Goal: Navigation & Orientation: Find specific page/section

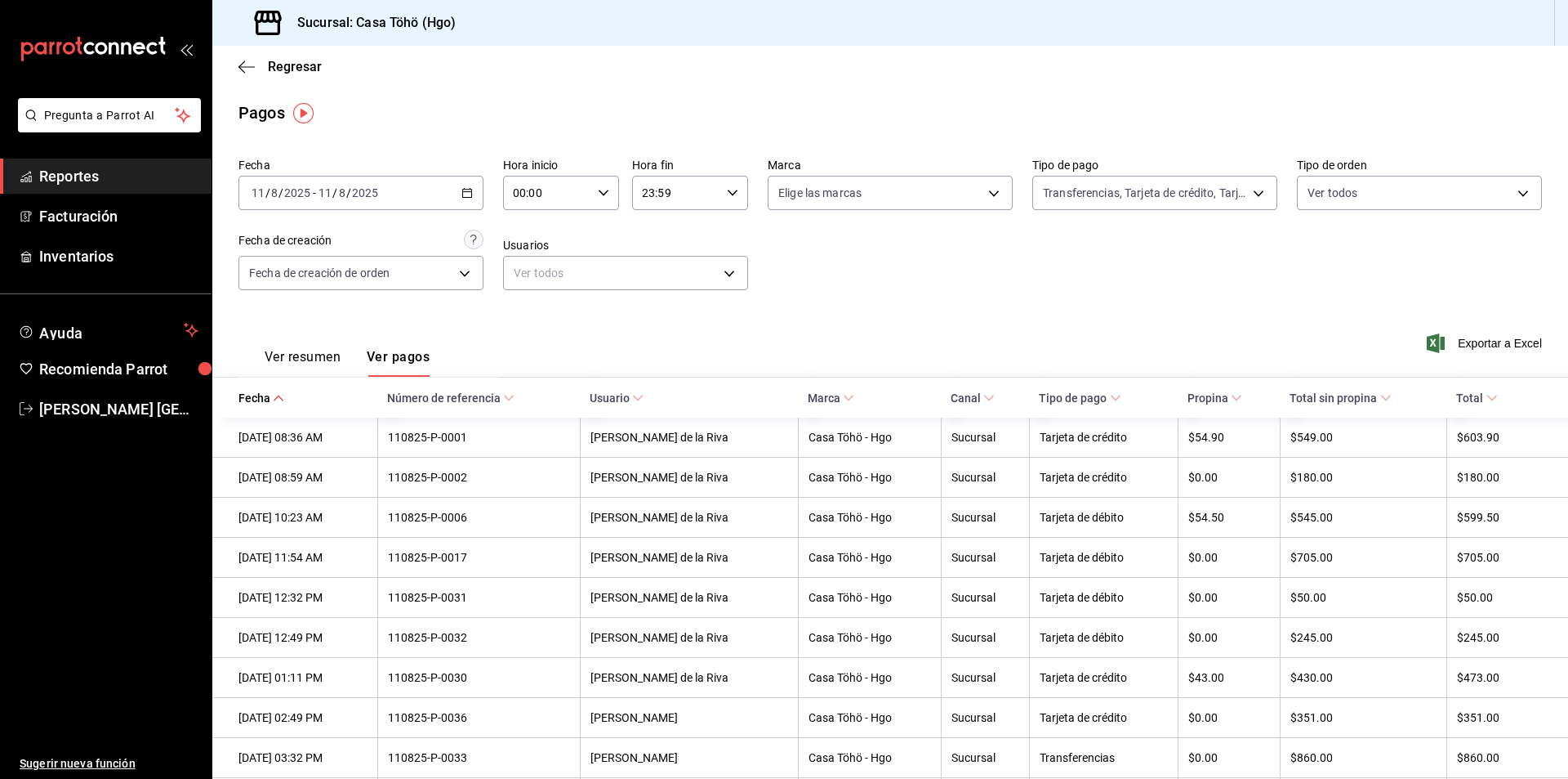
click at [75, 180] on span "Reportes" at bounding box center [119, 176] width 159 height 22
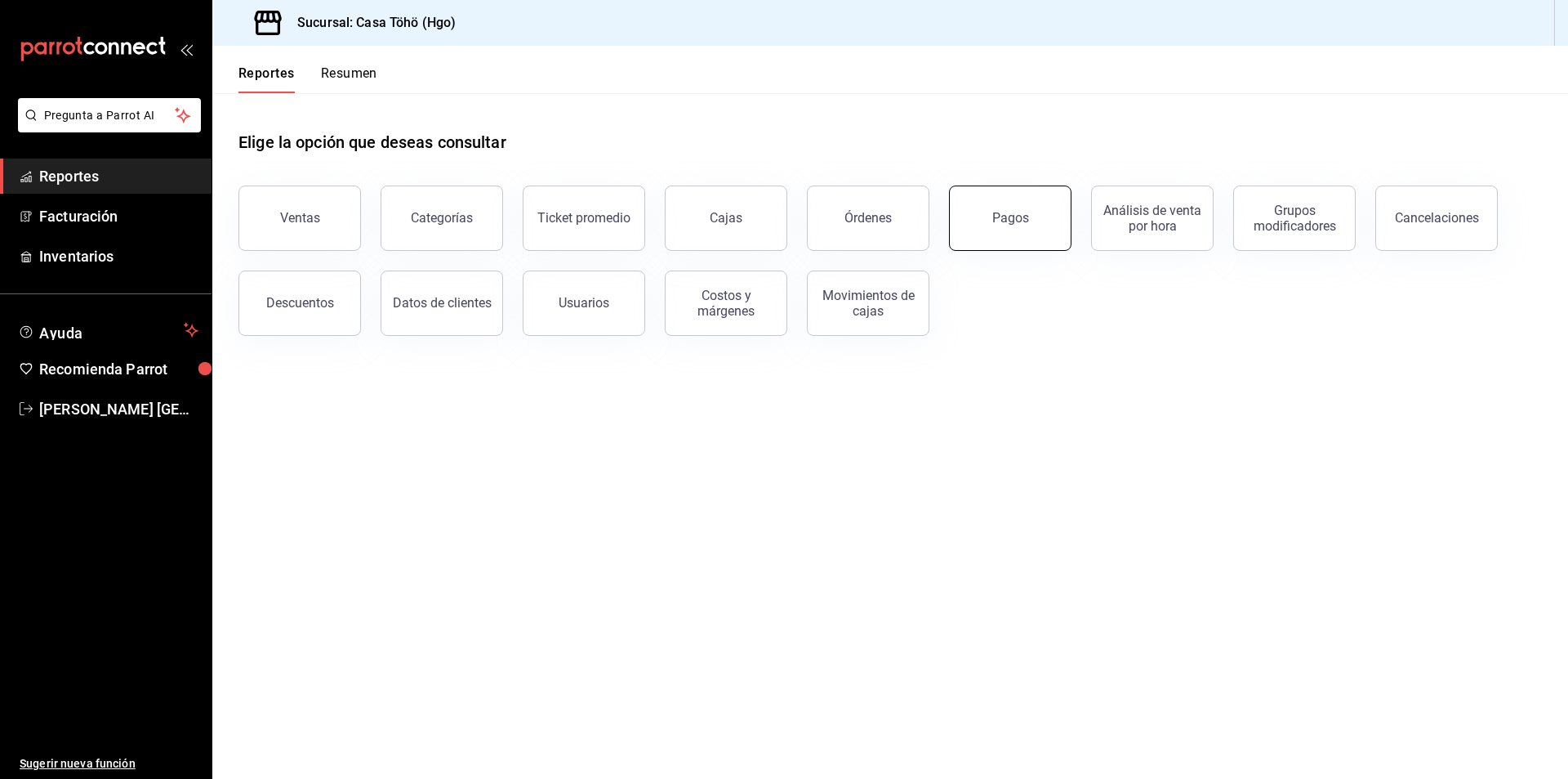
click at [1006, 232] on button "Pagos" at bounding box center [1010, 218] width 122 height 65
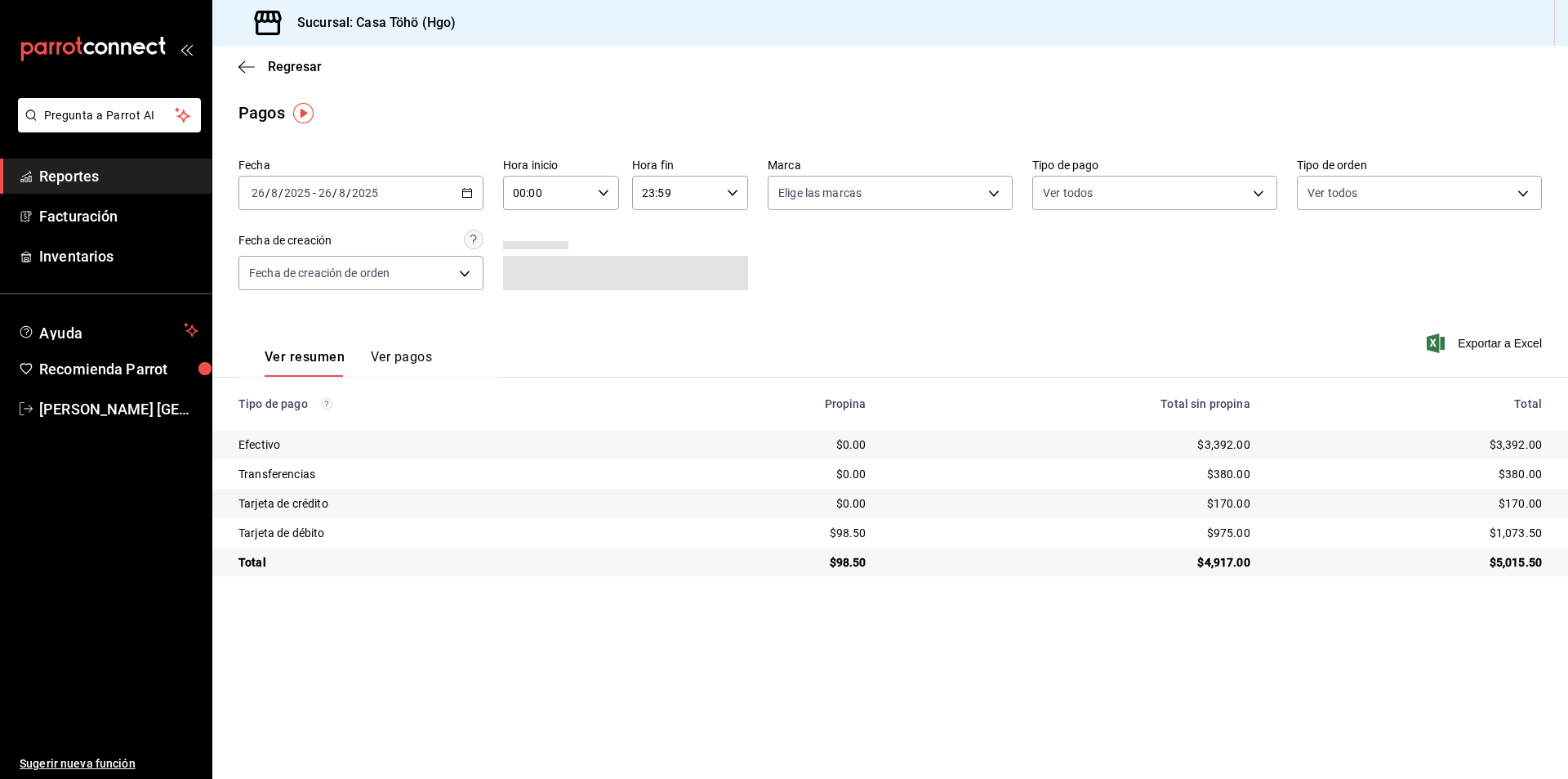
click at [406, 357] on button "Ver pagos" at bounding box center [402, 362] width 61 height 28
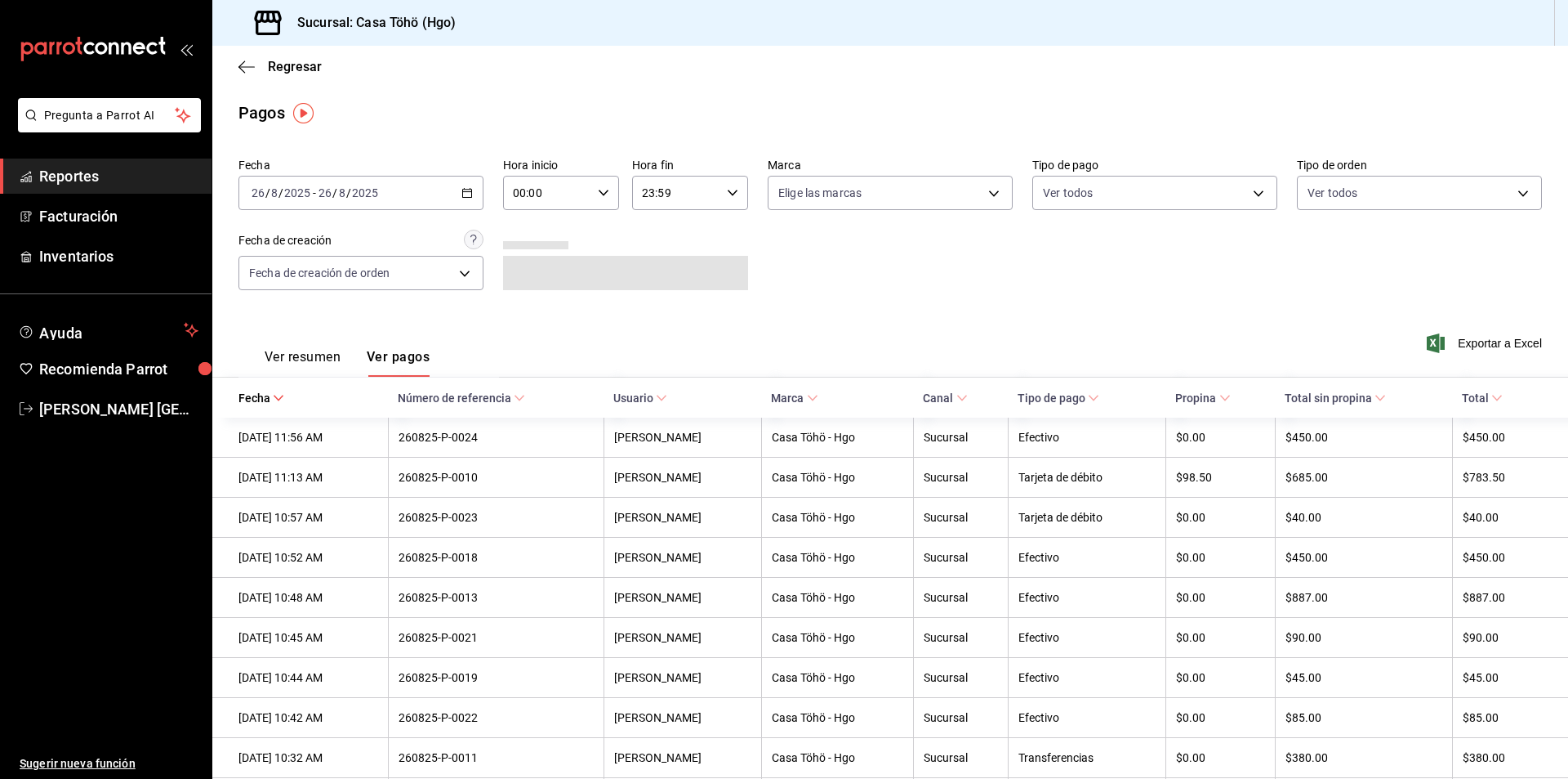
click at [127, 182] on span "Reportes" at bounding box center [119, 176] width 159 height 22
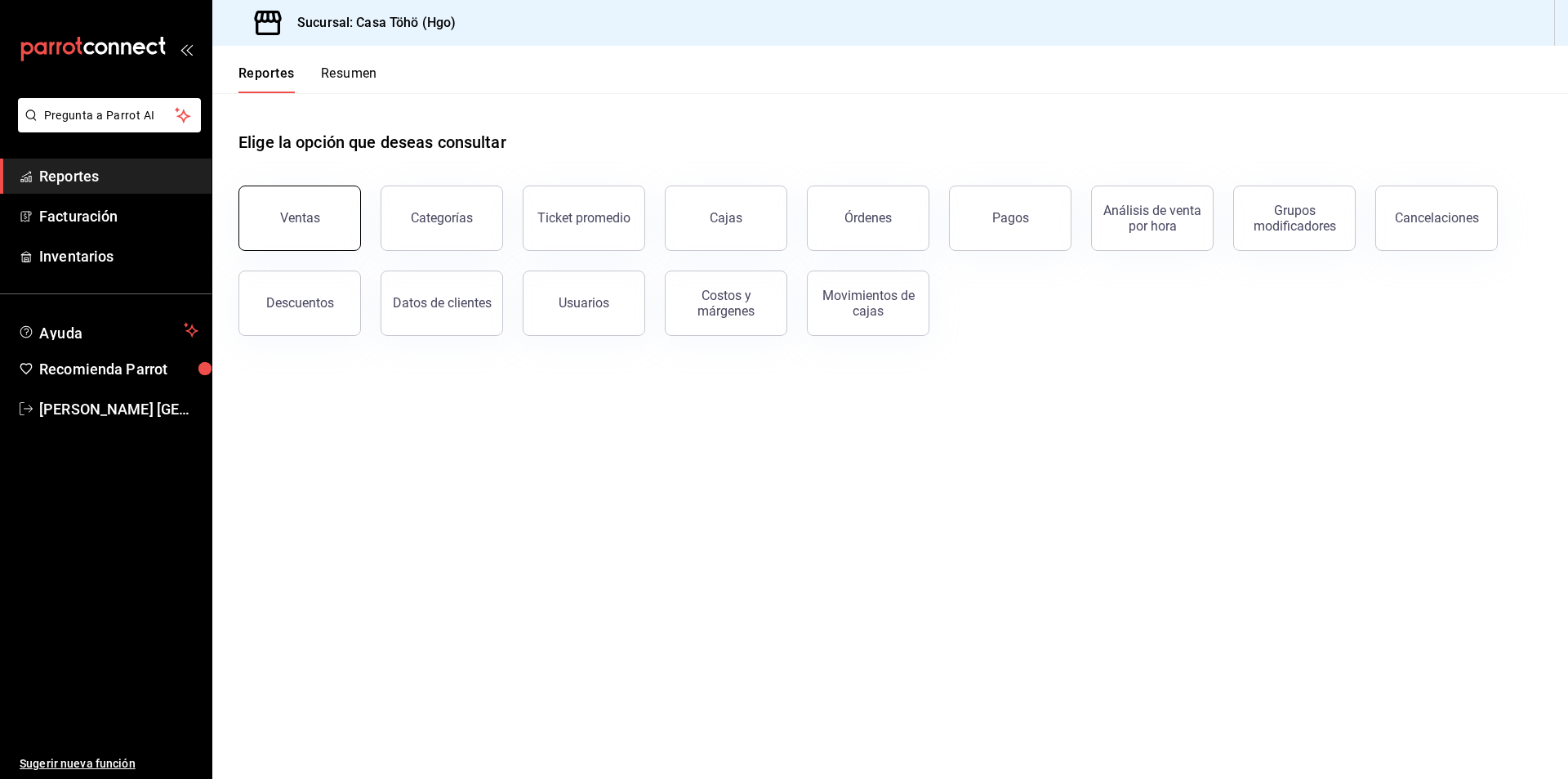
click at [310, 222] on div "Ventas" at bounding box center [300, 218] width 40 height 16
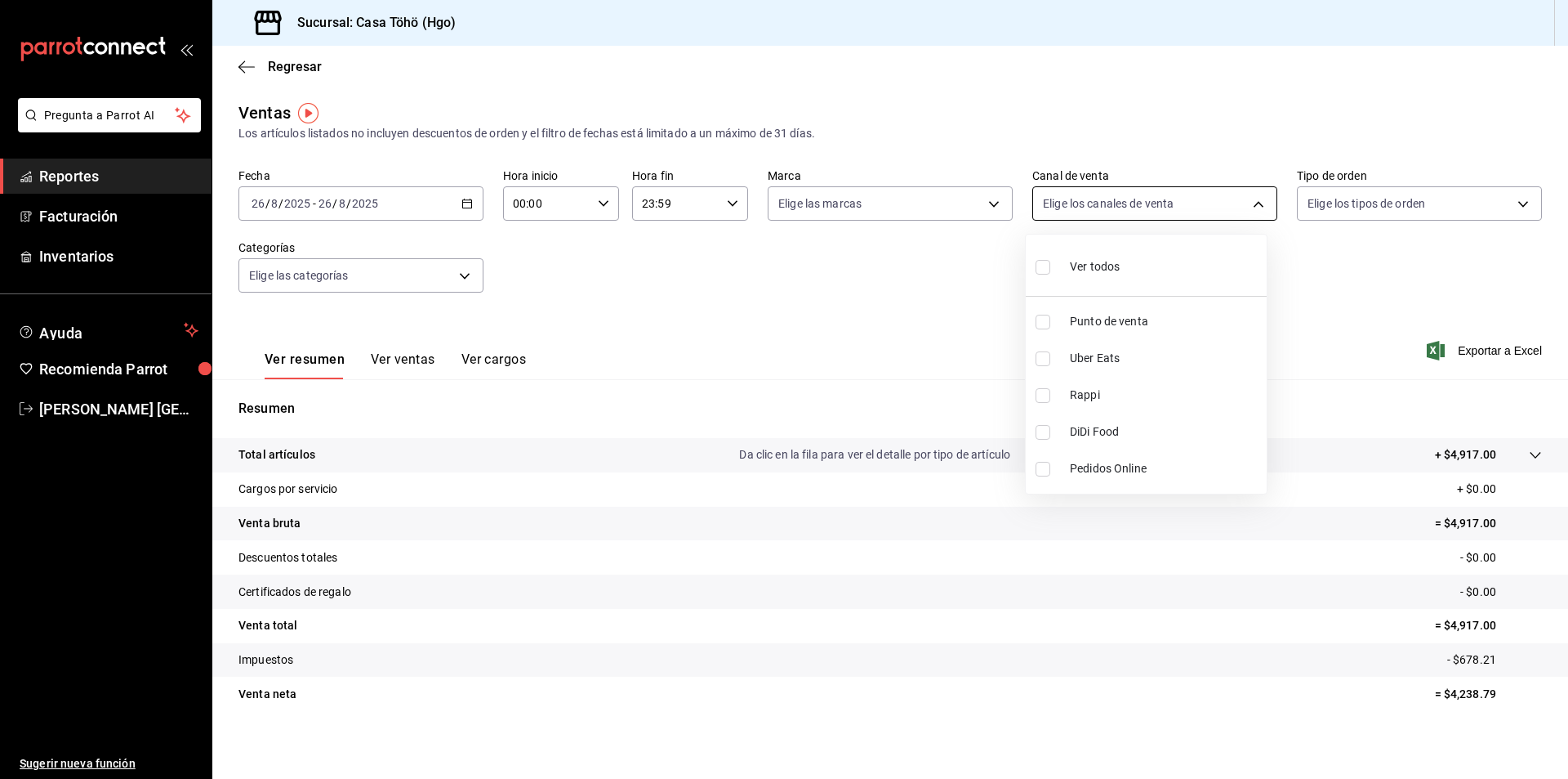
click at [1117, 204] on body "Pregunta a Parrot AI Reportes Facturación Inventarios Ayuda Recomienda Parrot […" at bounding box center [784, 389] width 1568 height 779
click at [900, 298] on div at bounding box center [784, 389] width 1568 height 779
click at [948, 208] on body "Pregunta a Parrot AI Reportes Facturación Inventarios Ayuda Recomienda Parrot […" at bounding box center [784, 389] width 1568 height 779
click at [1205, 268] on div at bounding box center [784, 389] width 1568 height 779
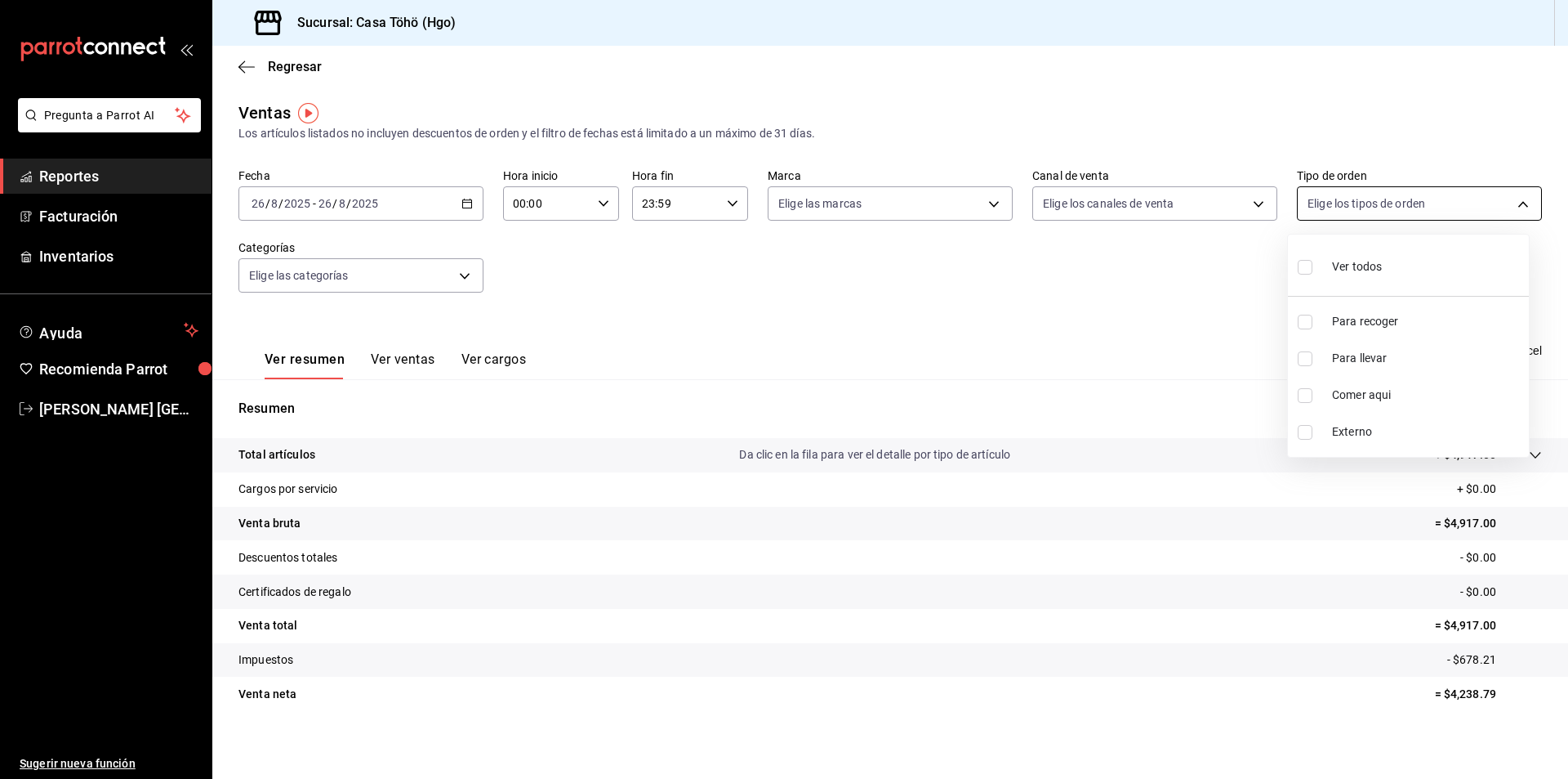
click at [1346, 204] on body "Pregunta a Parrot AI Reportes Facturación Inventarios Ayuda Recomienda Parrot […" at bounding box center [784, 389] width 1568 height 779
click at [1150, 293] on div at bounding box center [784, 389] width 1568 height 779
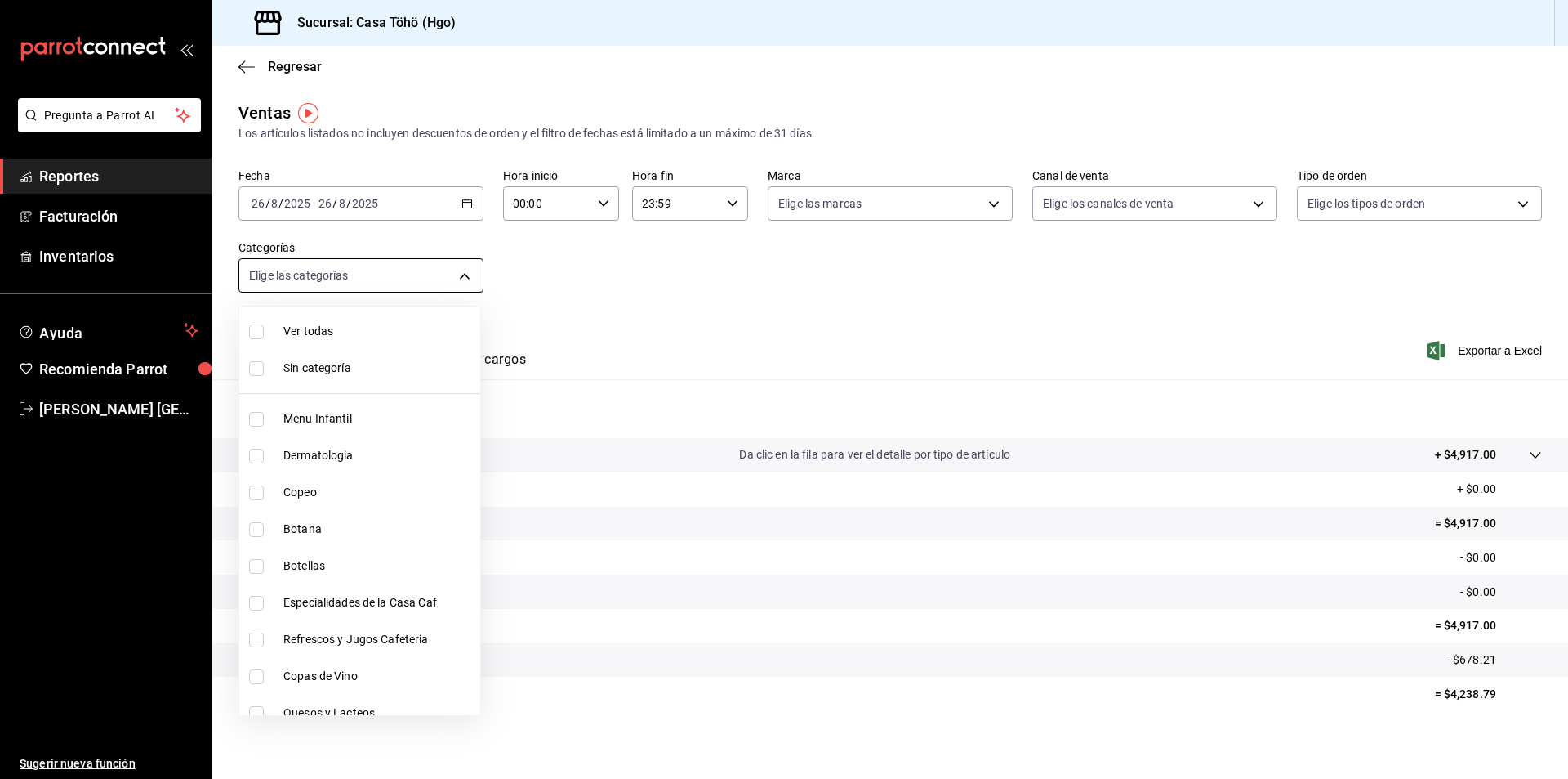
click at [362, 287] on body "Pregunta a Parrot AI Reportes Facturación Inventarios Ayuda Recomienda Parrot […" at bounding box center [784, 389] width 1568 height 779
click at [566, 281] on div at bounding box center [784, 389] width 1568 height 779
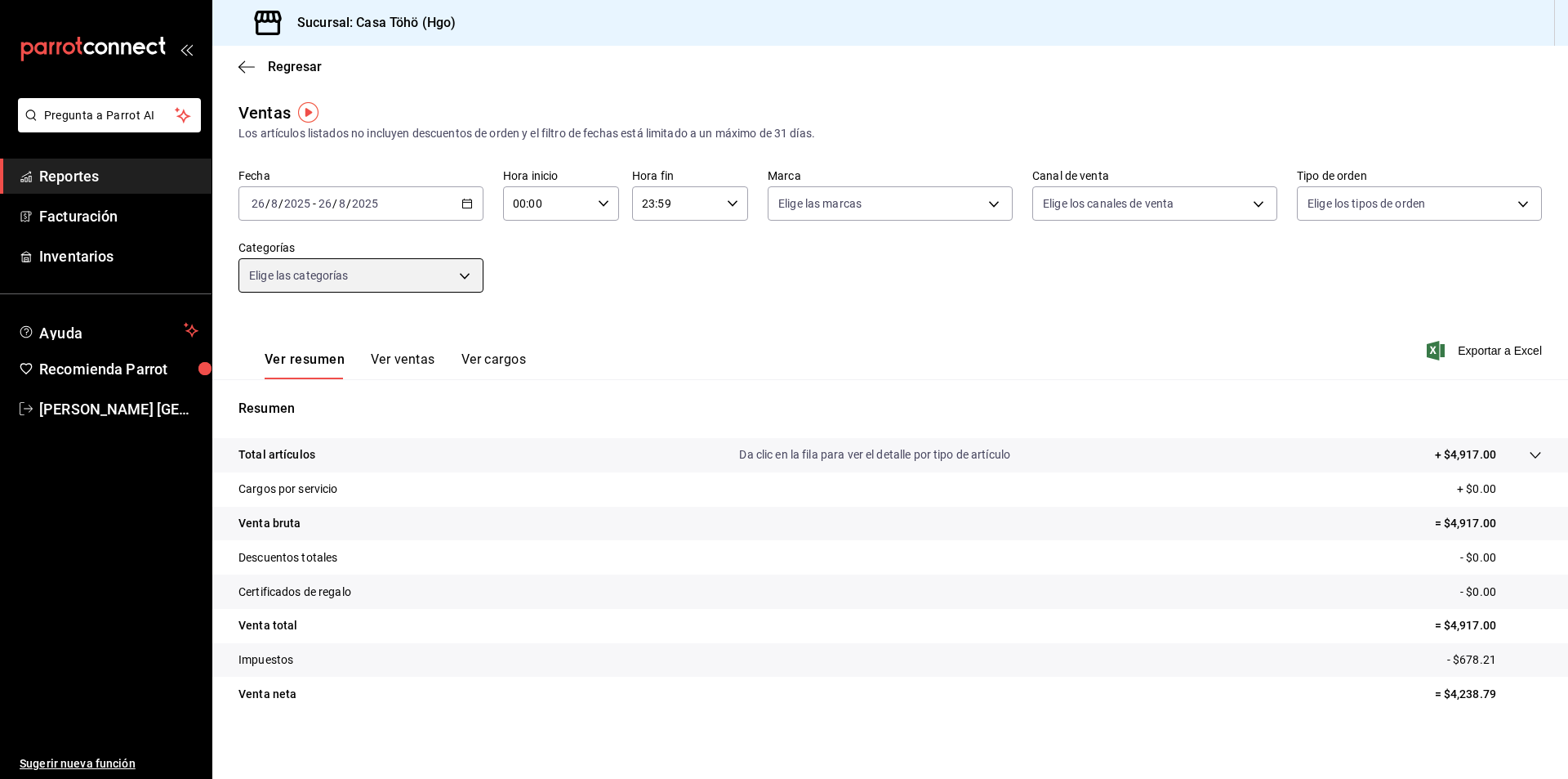
scroll to position [4, 0]
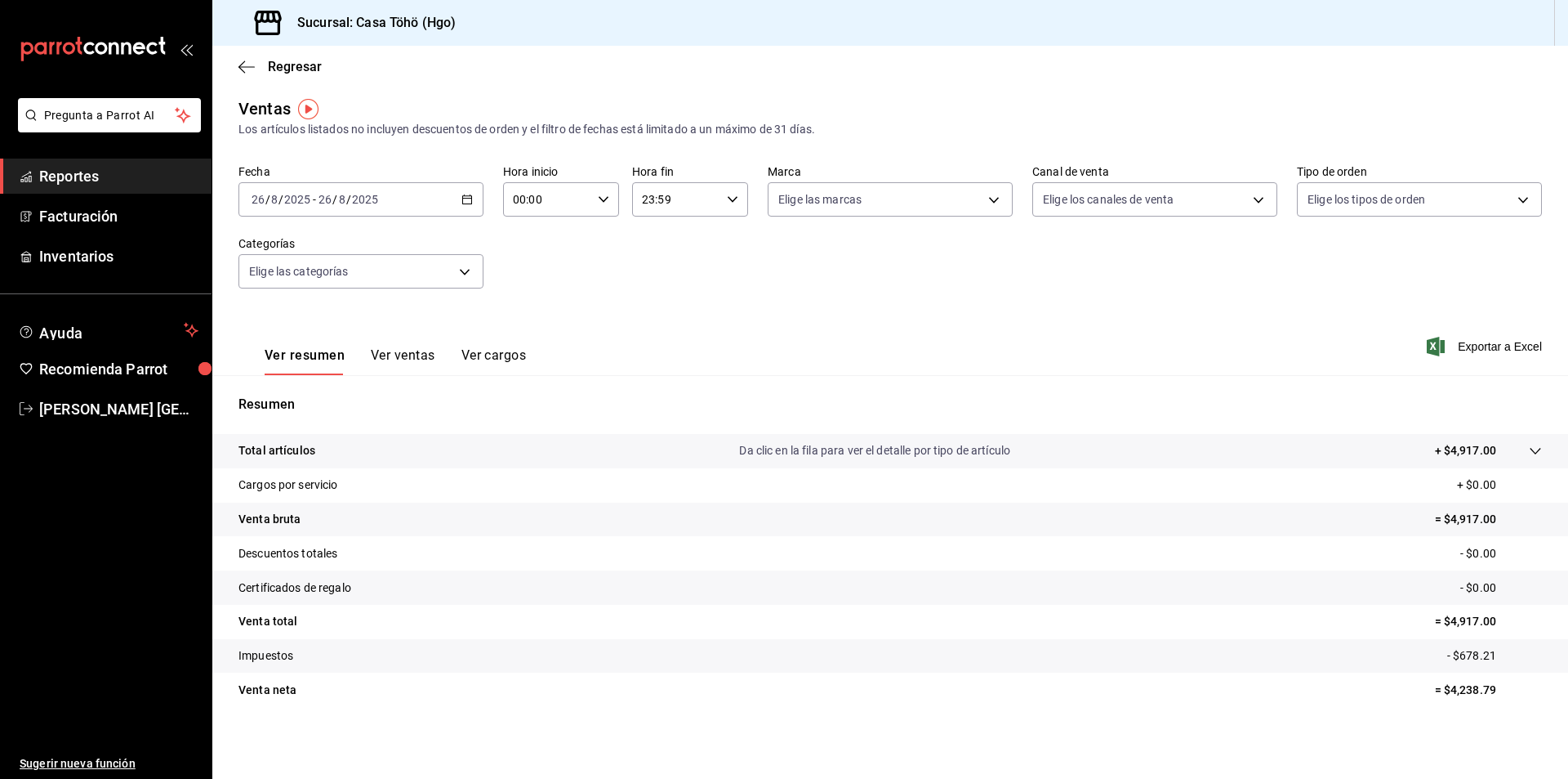
click at [433, 344] on div "Ver resumen Ver ventas Ver cargos" at bounding box center [382, 352] width 287 height 47
click at [425, 350] on div "Ver resumen Ver ventas Ver cargos" at bounding box center [382, 352] width 287 height 47
click at [497, 361] on button "Ver cargos" at bounding box center [494, 361] width 65 height 28
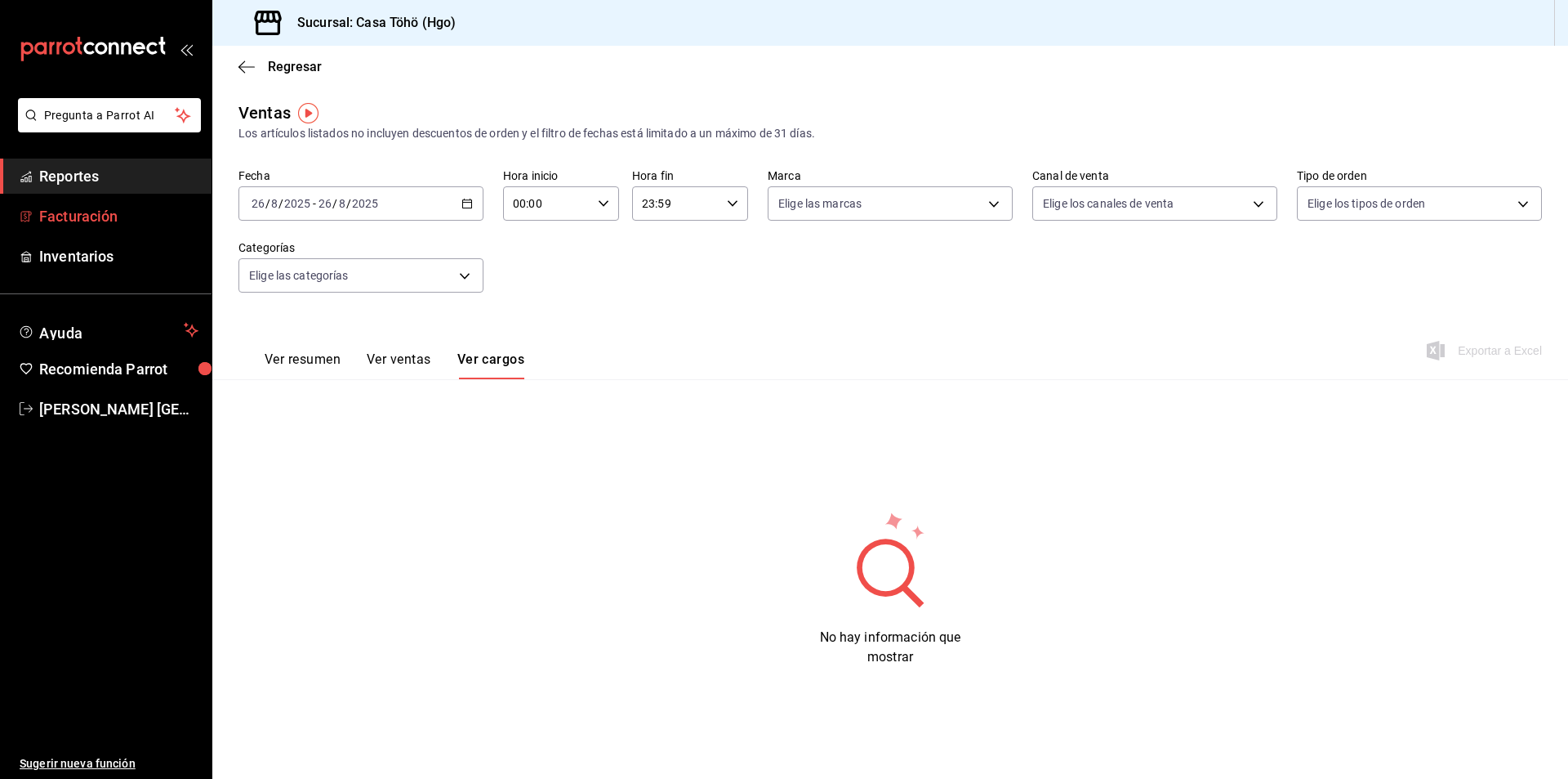
click at [72, 227] on link "Facturación" at bounding box center [105, 217] width 212 height 35
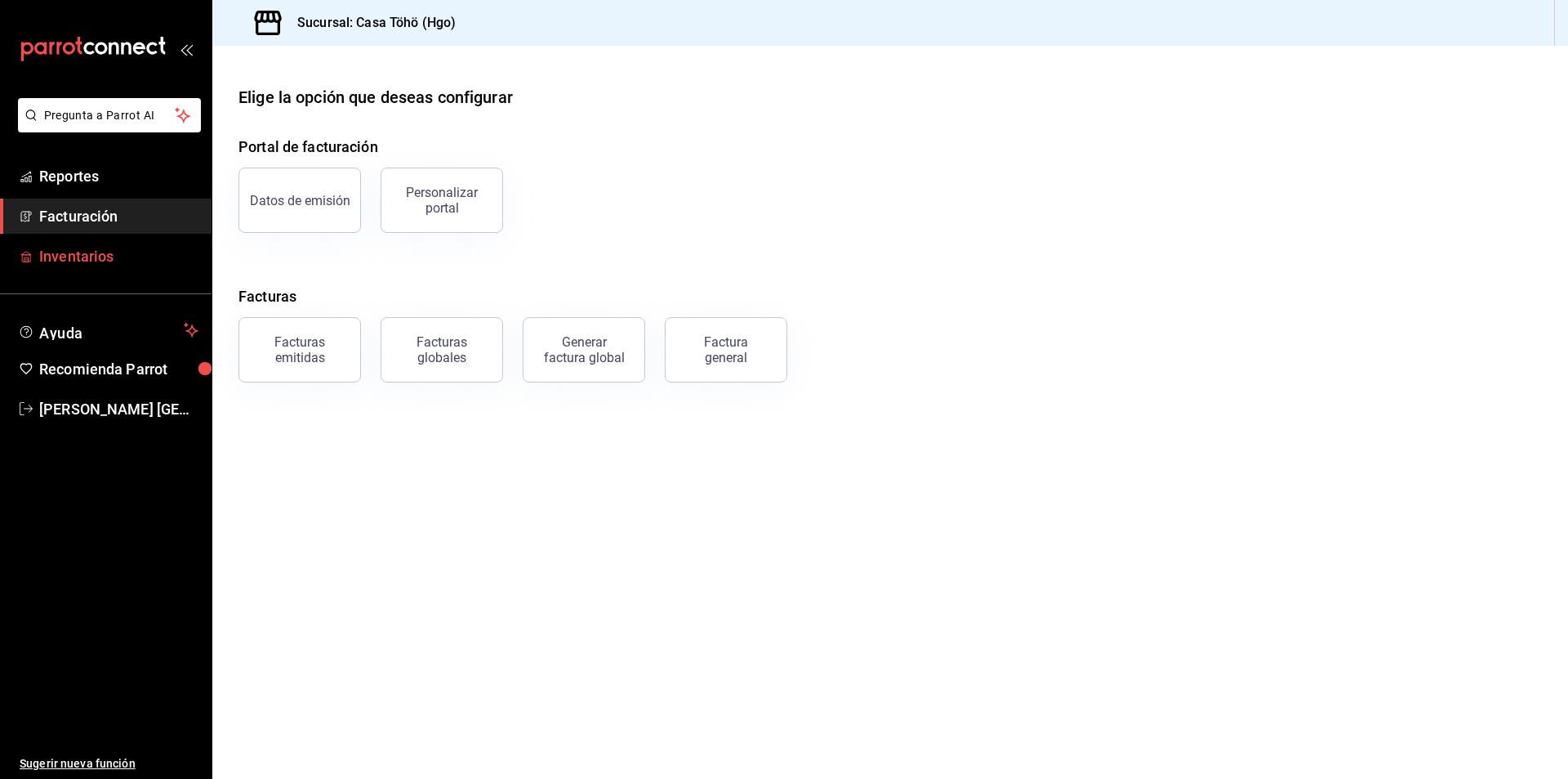
click at [101, 263] on span "Inventarios" at bounding box center [119, 256] width 159 height 22
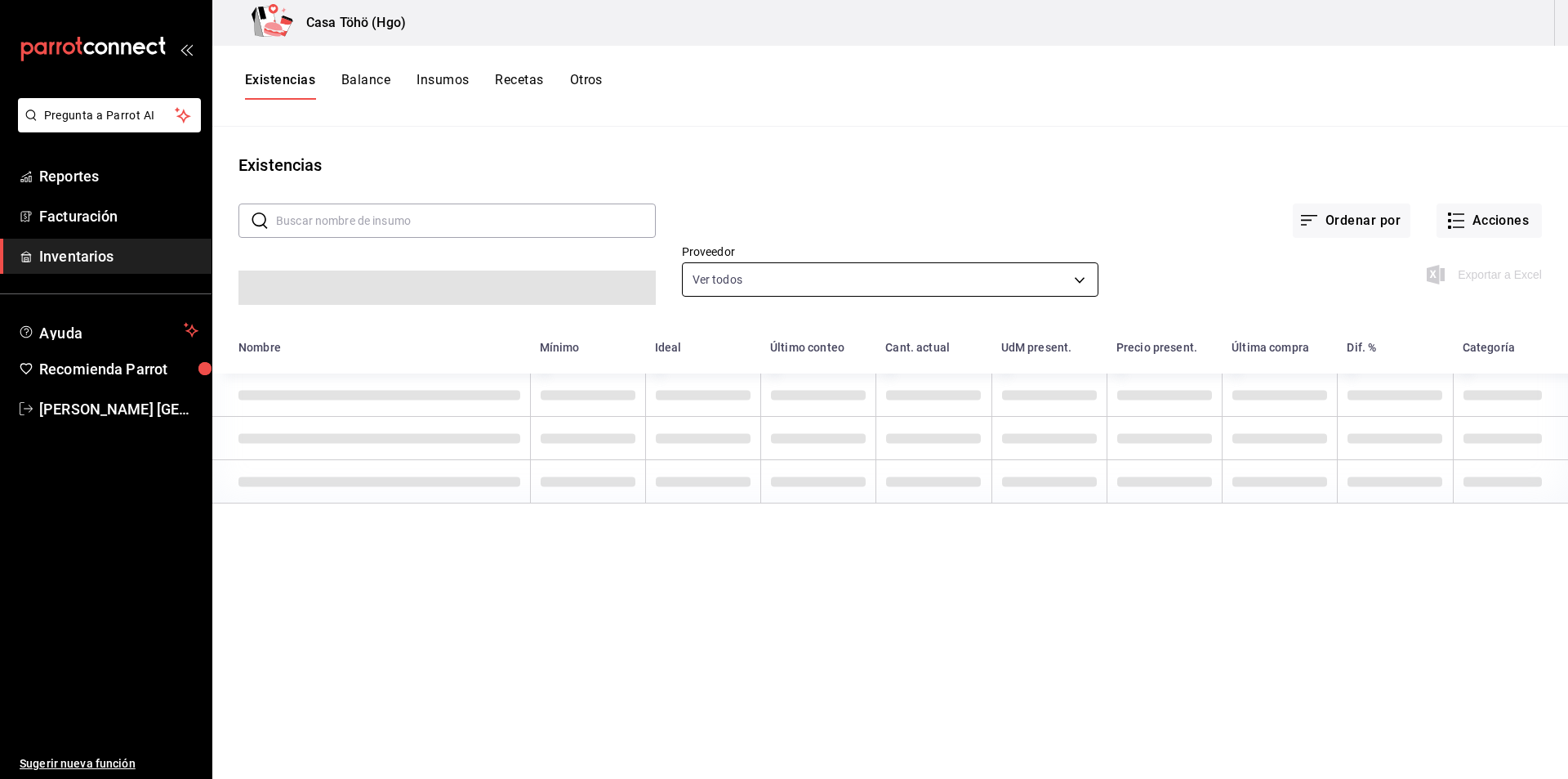
click at [847, 268] on body "Pregunta a Parrot AI Reportes Facturación Inventarios Ayuda Recomienda Parrot […" at bounding box center [784, 383] width 1568 height 767
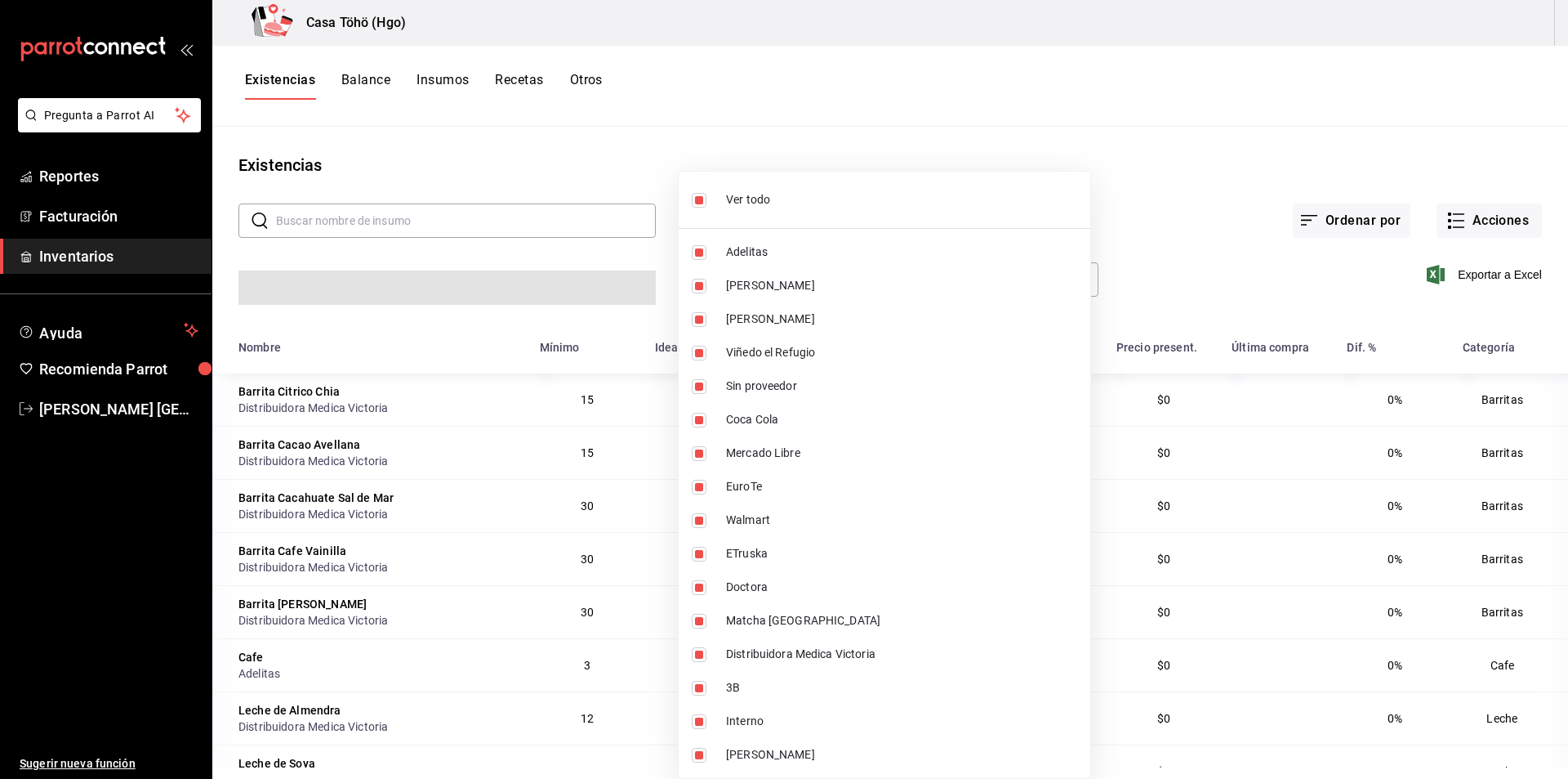
click at [922, 112] on div at bounding box center [784, 389] width 1568 height 779
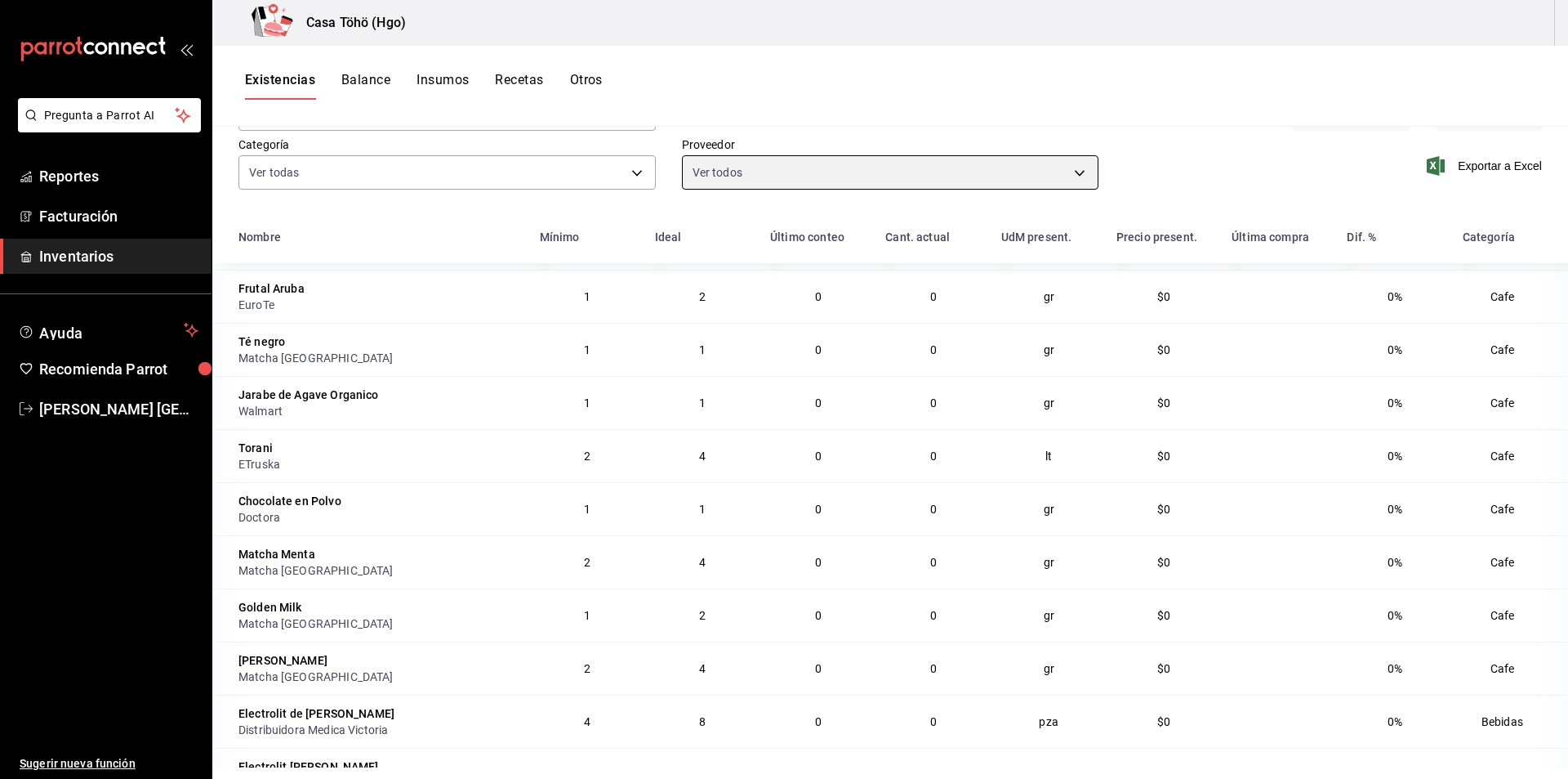
scroll to position [200, 0]
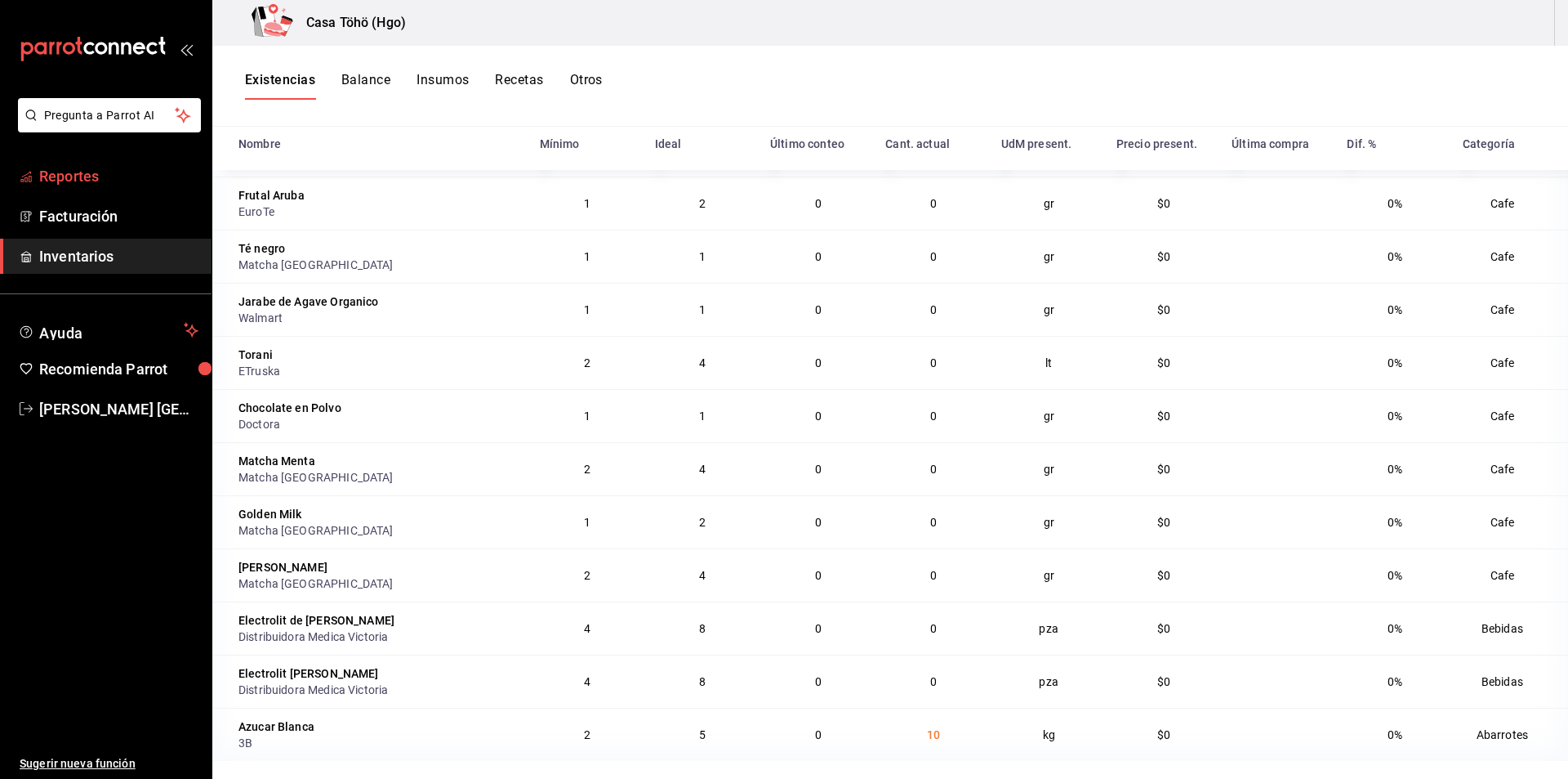
click at [115, 172] on span "Reportes" at bounding box center [119, 176] width 159 height 22
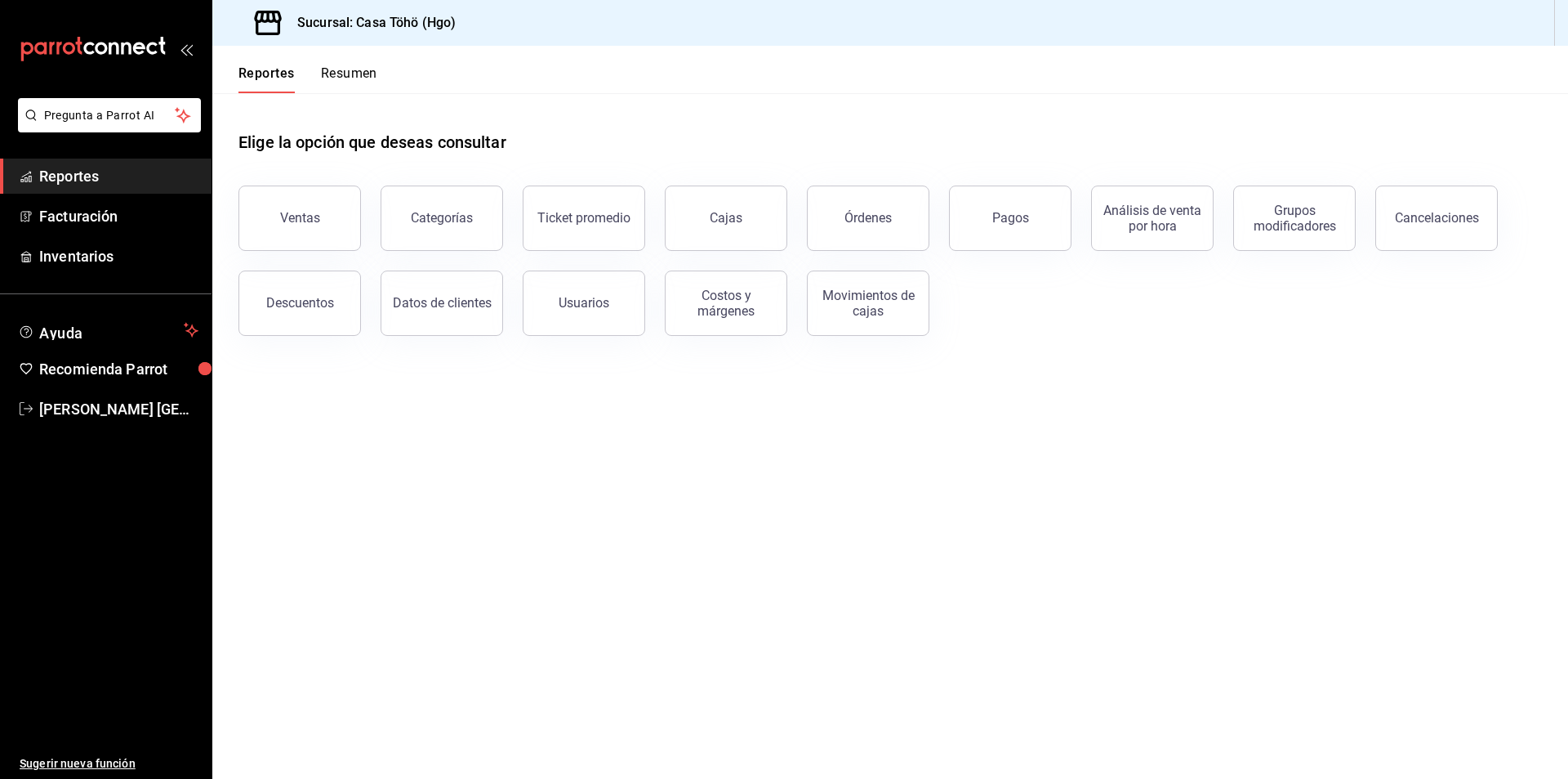
click at [1069, 339] on div "Elige la opción que deseas consultar Ventas Categorías Ticket promedio Cajas Ór…" at bounding box center [891, 227] width 1356 height 269
click at [860, 596] on main "Elige la opción que deseas consultar Ventas Categorías Ticket promedio Cajas Ór…" at bounding box center [891, 436] width 1356 height 685
